Goal: Find specific page/section: Find specific page/section

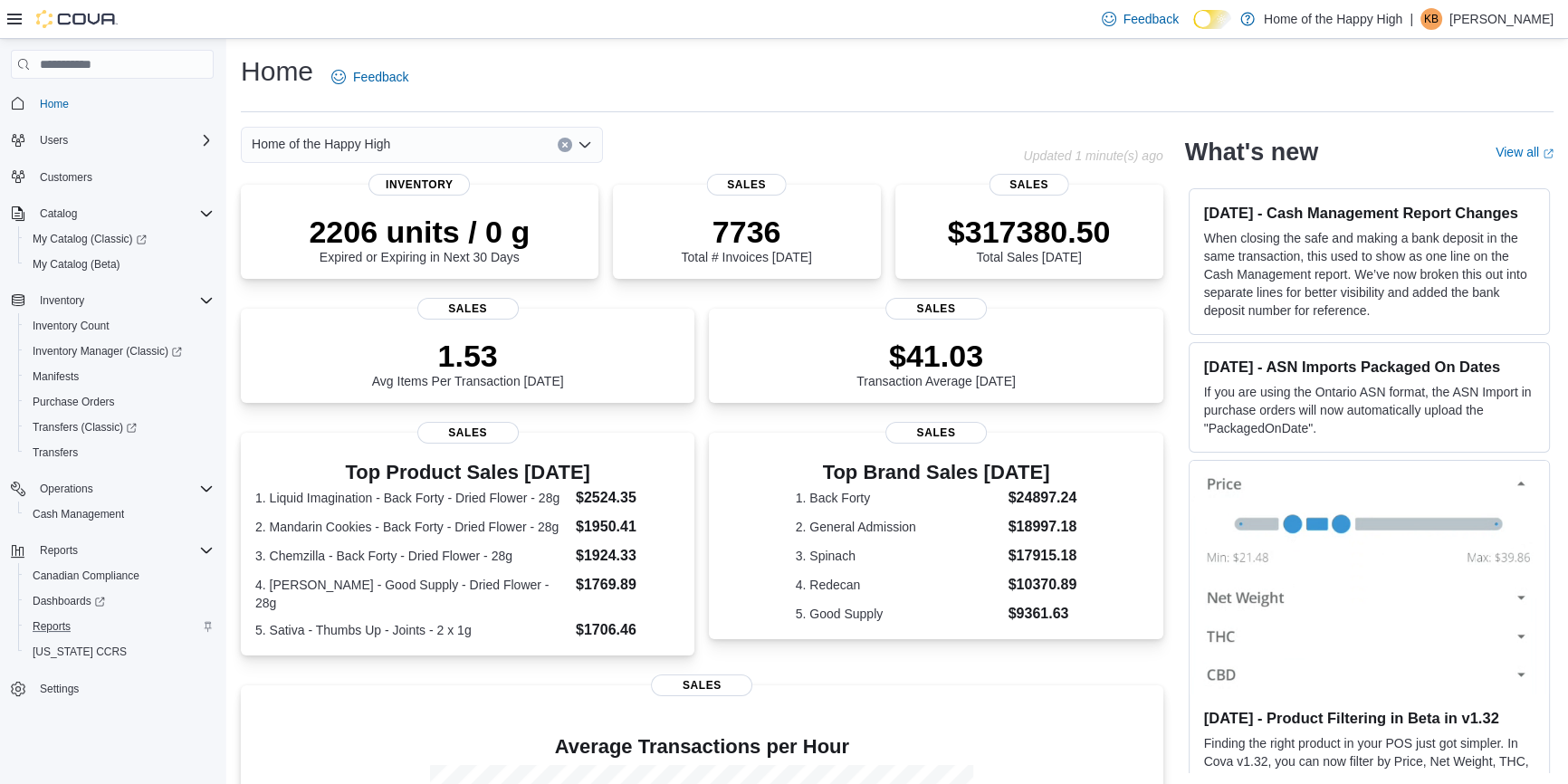
click at [102, 626] on div "Reports" at bounding box center [120, 627] width 189 height 22
